Goal: Transaction & Acquisition: Purchase product/service

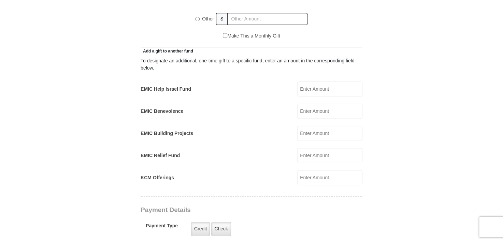
scroll to position [382, 0]
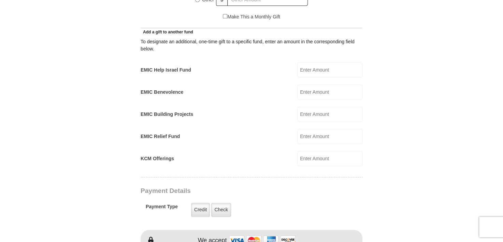
click at [322, 69] on div "To designate an additional, one-time gift to a specific fund, enter an amount i…" at bounding box center [251, 100] width 222 height 131
click at [329, 68] on input "EMIC Help Israel Fund" at bounding box center [329, 69] width 65 height 15
type input "50.00"
type input "[PERSON_NAME]"
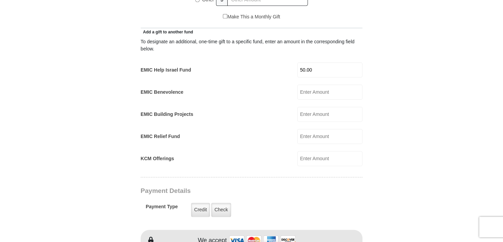
type input "[EMAIL_ADDRESS][DOMAIN_NAME]"
type input "[STREET_ADDRESS]"
type input "Broken Arrow"
select select "OK"
type input "74011"
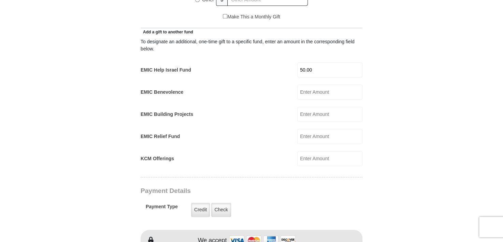
type input "9185190129"
radio input "true"
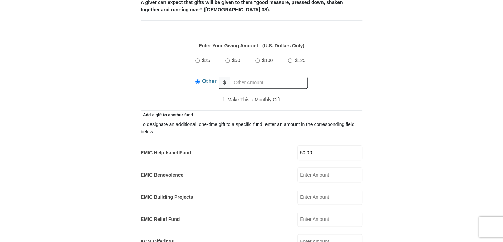
scroll to position [300, 0]
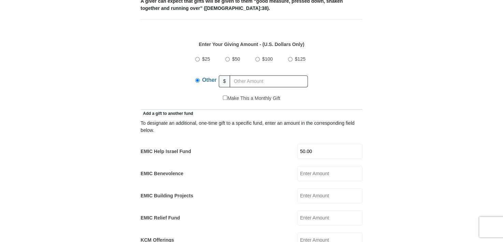
click at [226, 57] on input "$50" at bounding box center [227, 59] width 4 height 4
radio input "true"
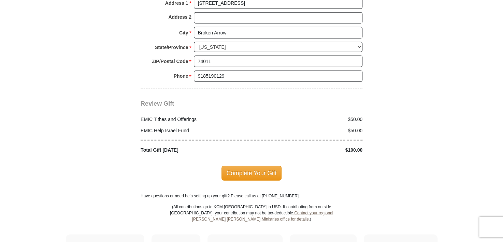
scroll to position [810, 0]
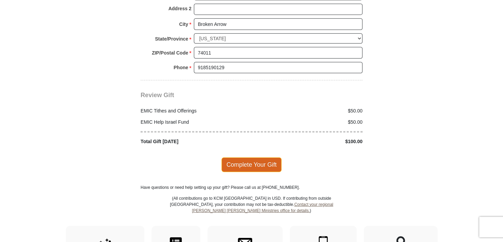
click at [250, 158] on span "Complete Your Gift" at bounding box center [251, 165] width 60 height 14
